Goal: Find specific page/section: Find specific page/section

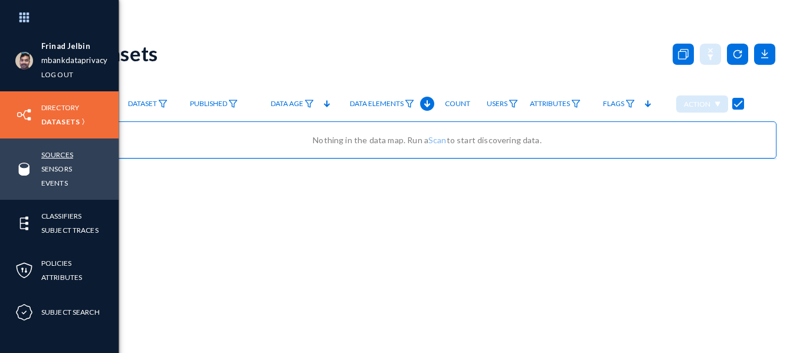
click at [44, 156] on link "Sources" at bounding box center [57, 155] width 32 height 14
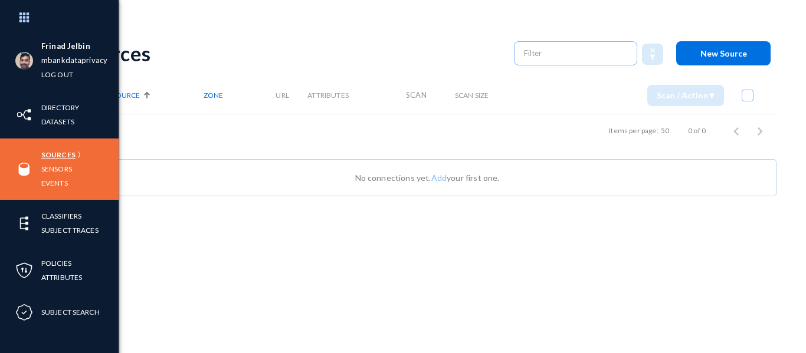
click at [59, 151] on link "Sources" at bounding box center [58, 155] width 34 height 14
click at [57, 169] on link "Sensors" at bounding box center [56, 169] width 31 height 14
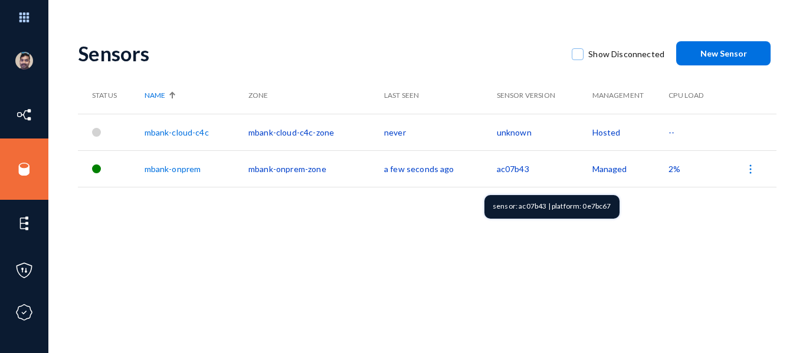
drag, startPoint x: 517, startPoint y: 205, endPoint x: 545, endPoint y: 204, distance: 27.8
click at [545, 204] on div "sensor: ac07b43 | platform: 0e7bc67" at bounding box center [551, 207] width 135 height 24
copy div "ac07b43"
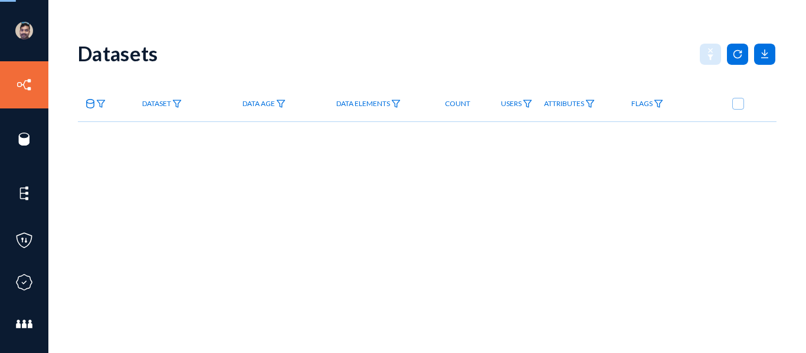
checkbox input "true"
